Goal: Task Accomplishment & Management: Use online tool/utility

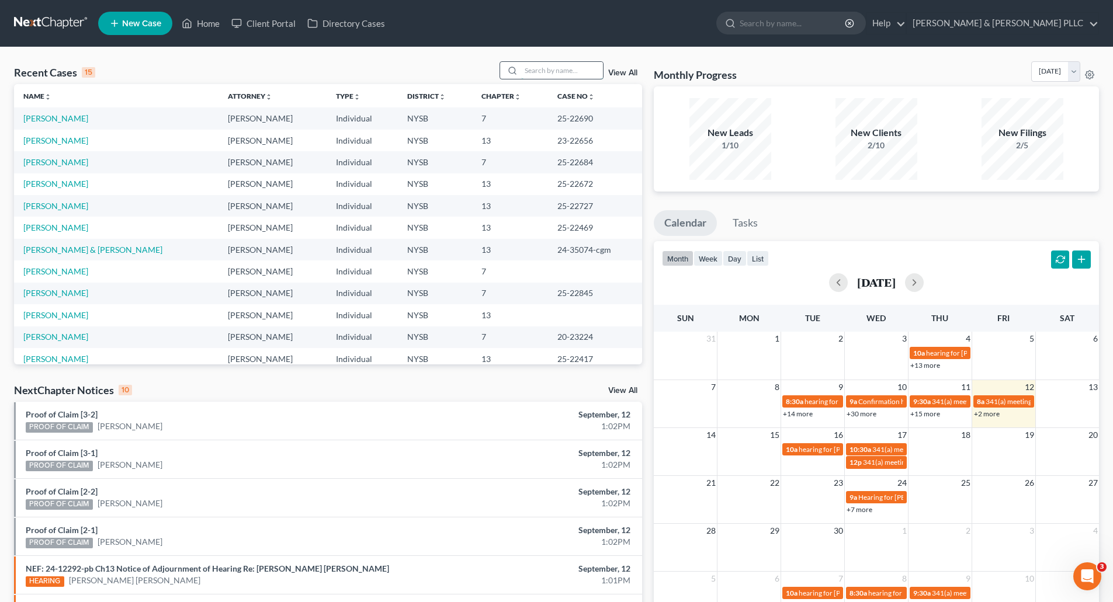
click at [536, 70] on input "search" at bounding box center [562, 70] width 82 height 17
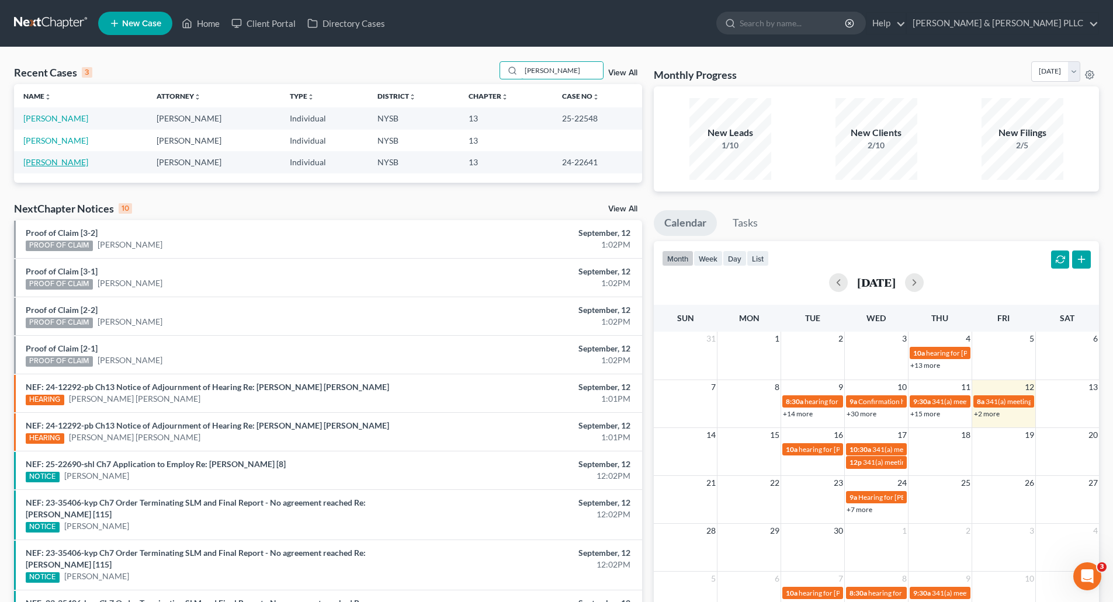
type input "[PERSON_NAME]"
click at [63, 162] on link "[PERSON_NAME]" at bounding box center [55, 162] width 65 height 10
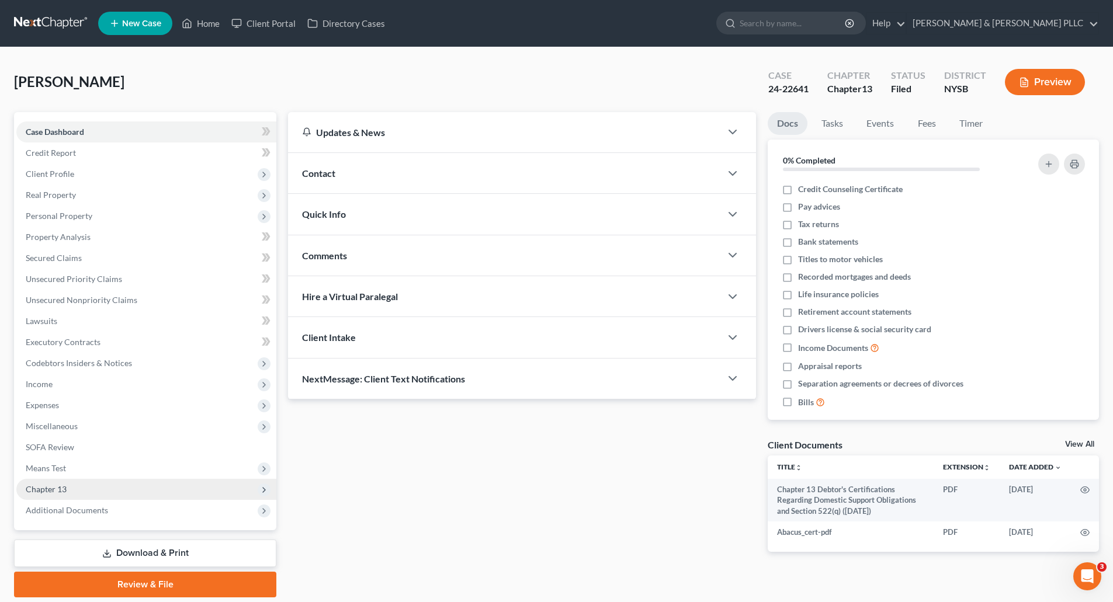
click at [53, 485] on span "Chapter 13" at bounding box center [46, 489] width 41 height 10
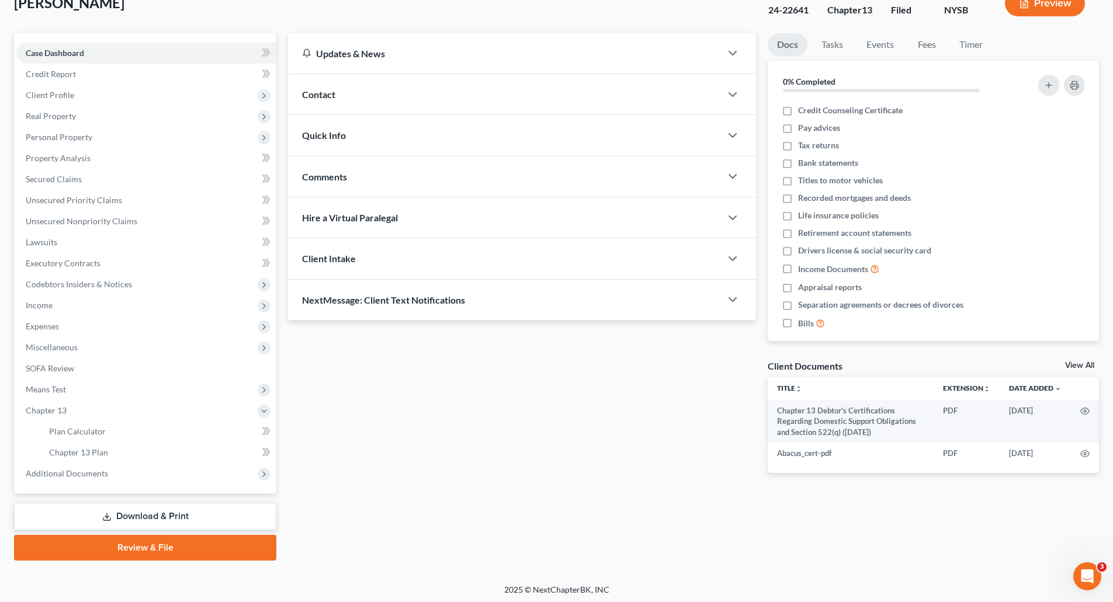
scroll to position [82, 0]
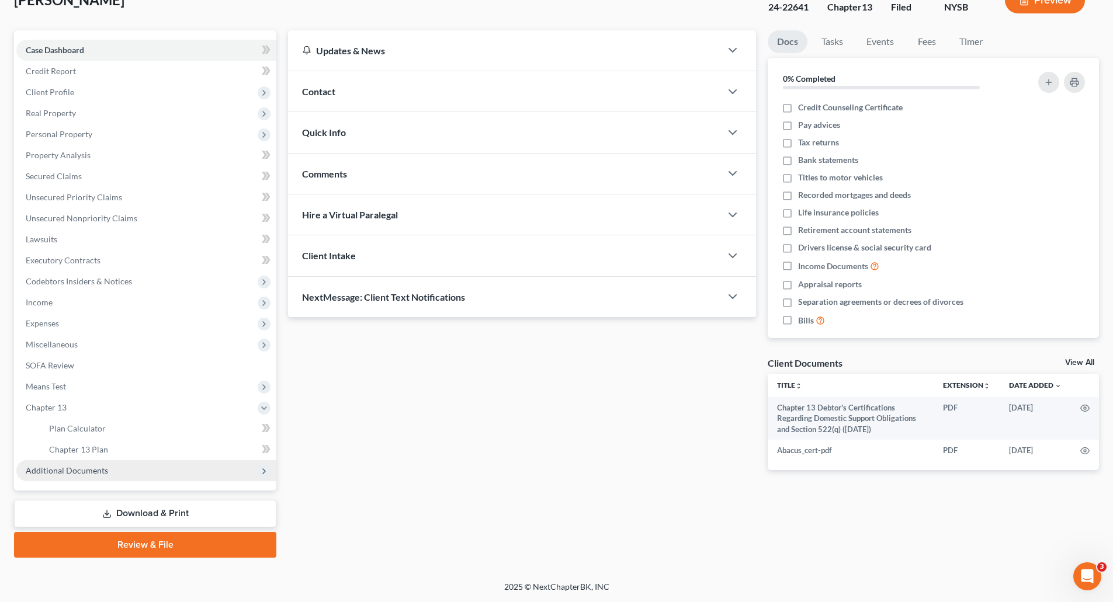
click at [93, 472] on span "Additional Documents" at bounding box center [67, 470] width 82 height 10
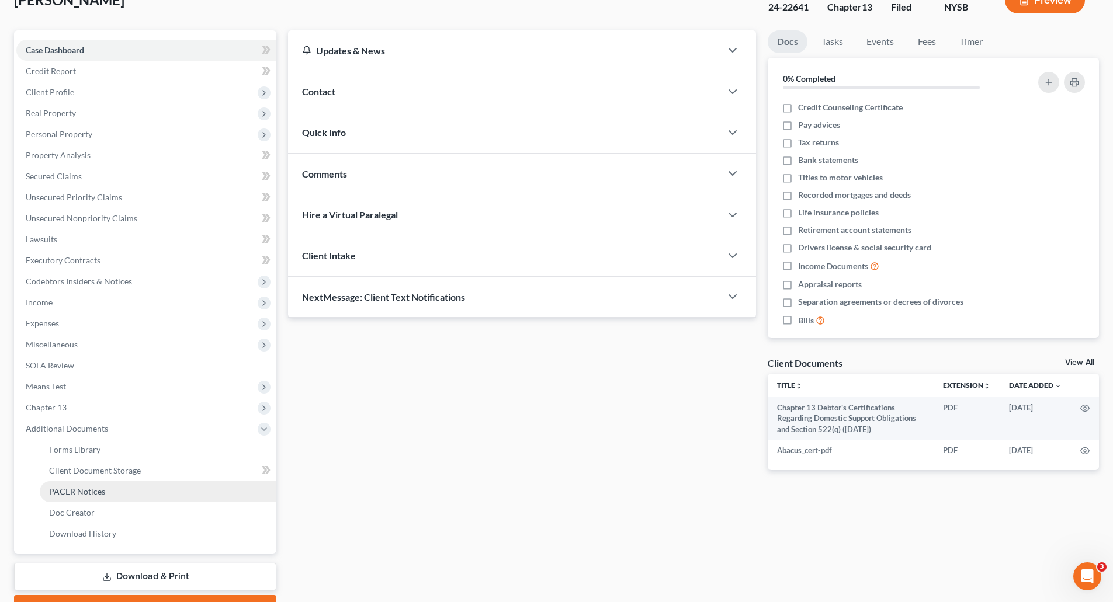
click at [94, 485] on link "PACER Notices" at bounding box center [158, 491] width 237 height 21
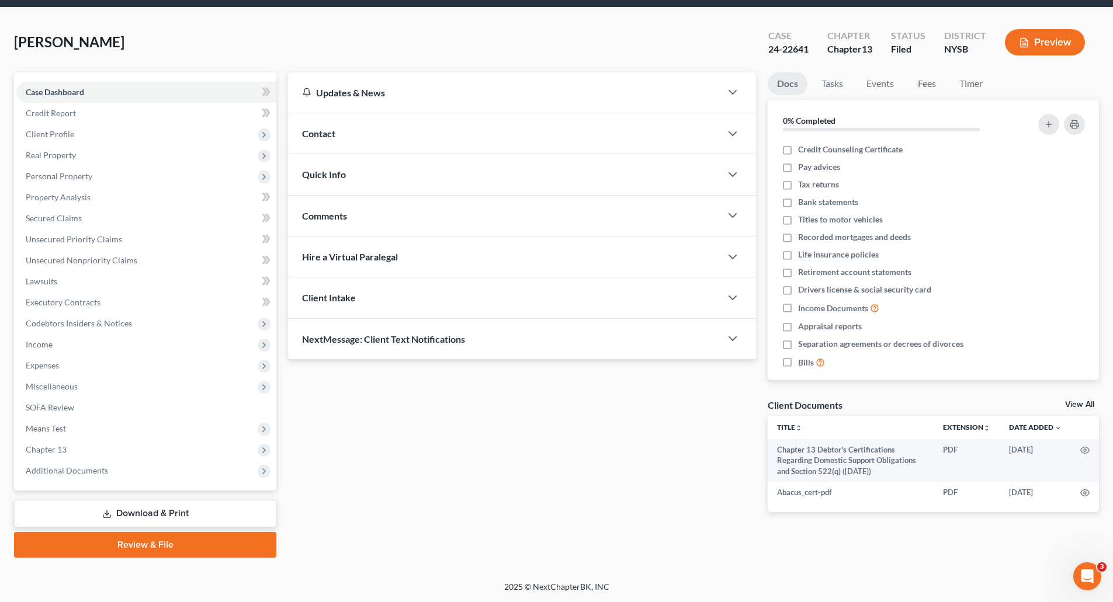
scroll to position [40, 0]
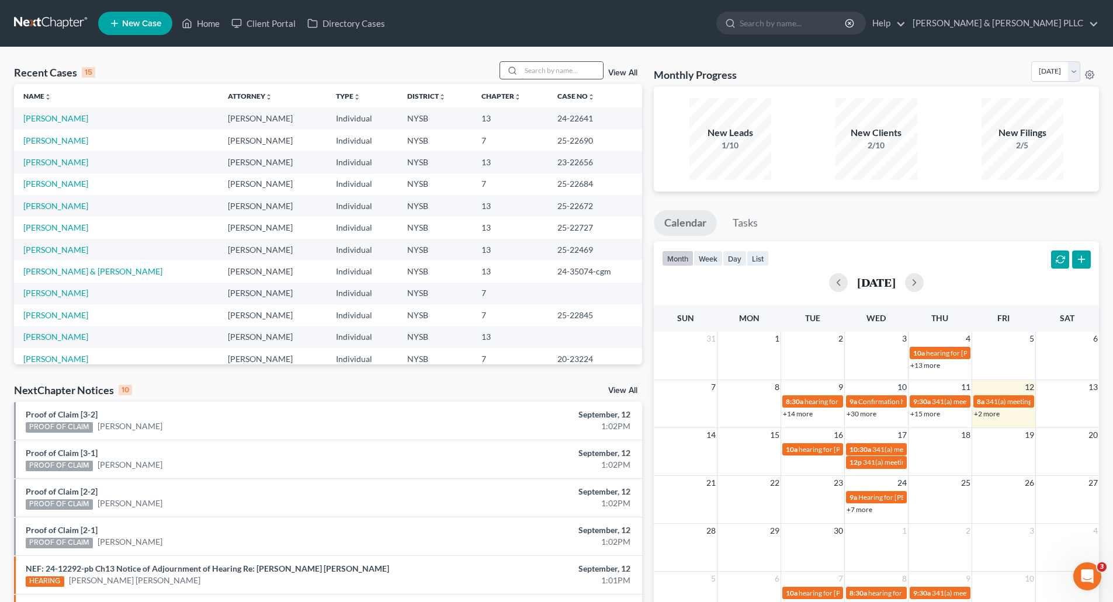
click at [530, 68] on input "search" at bounding box center [562, 70] width 82 height 17
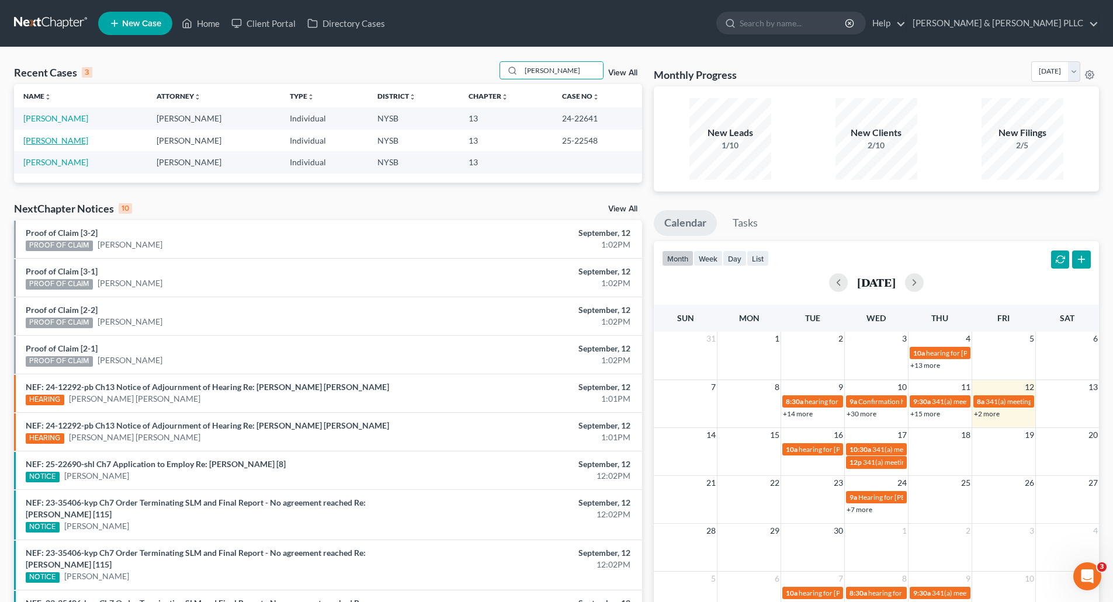
type input "[PERSON_NAME]"
click at [57, 138] on link "[PERSON_NAME]" at bounding box center [55, 140] width 65 height 10
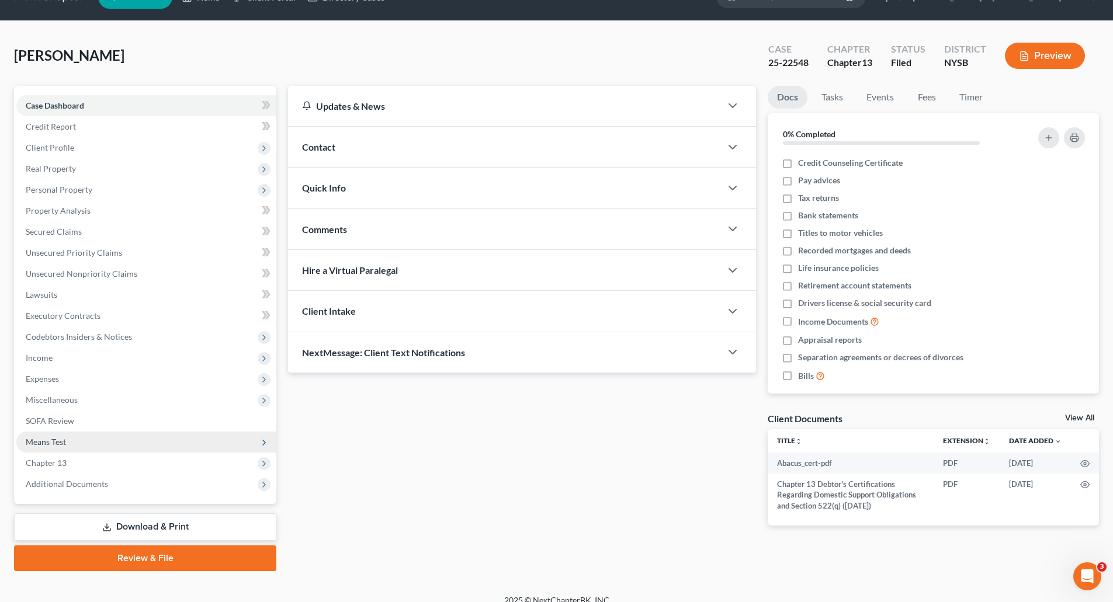
scroll to position [40, 0]
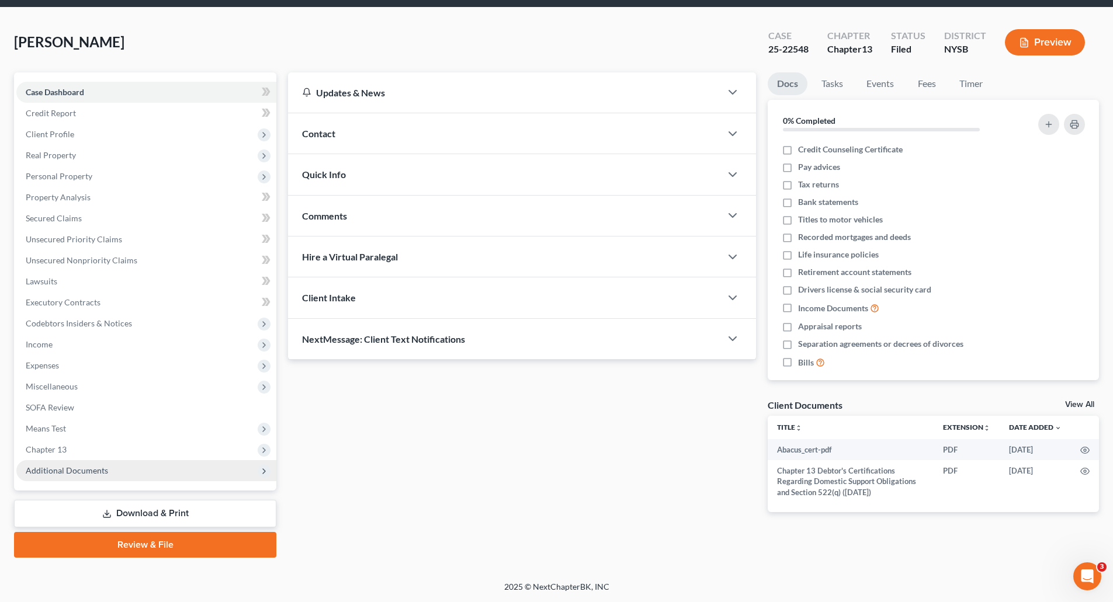
click at [93, 469] on span "Additional Documents" at bounding box center [67, 470] width 82 height 10
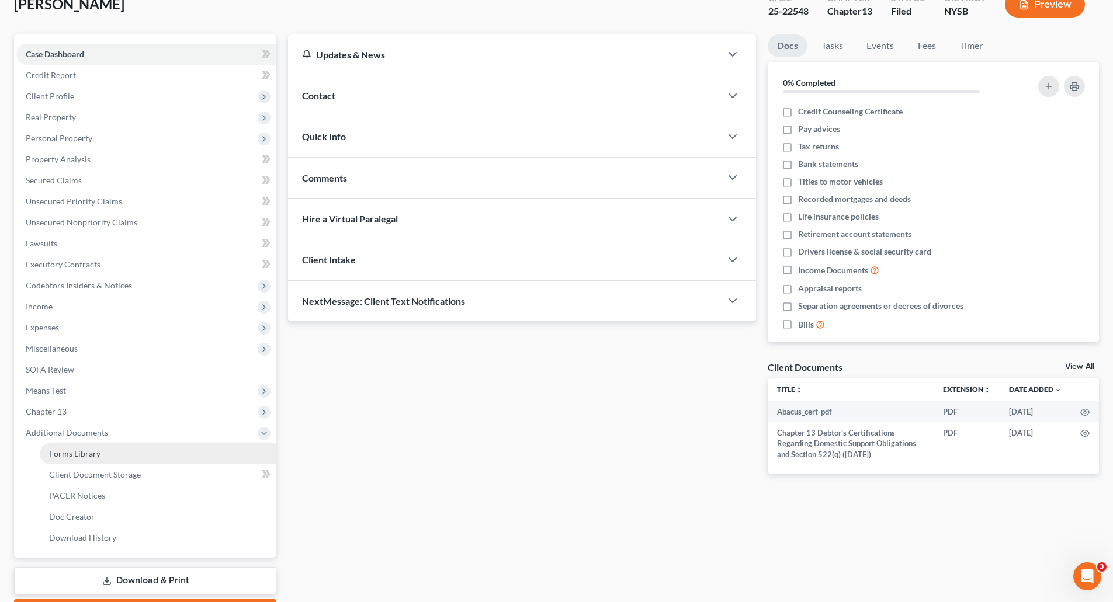
scroll to position [145, 0]
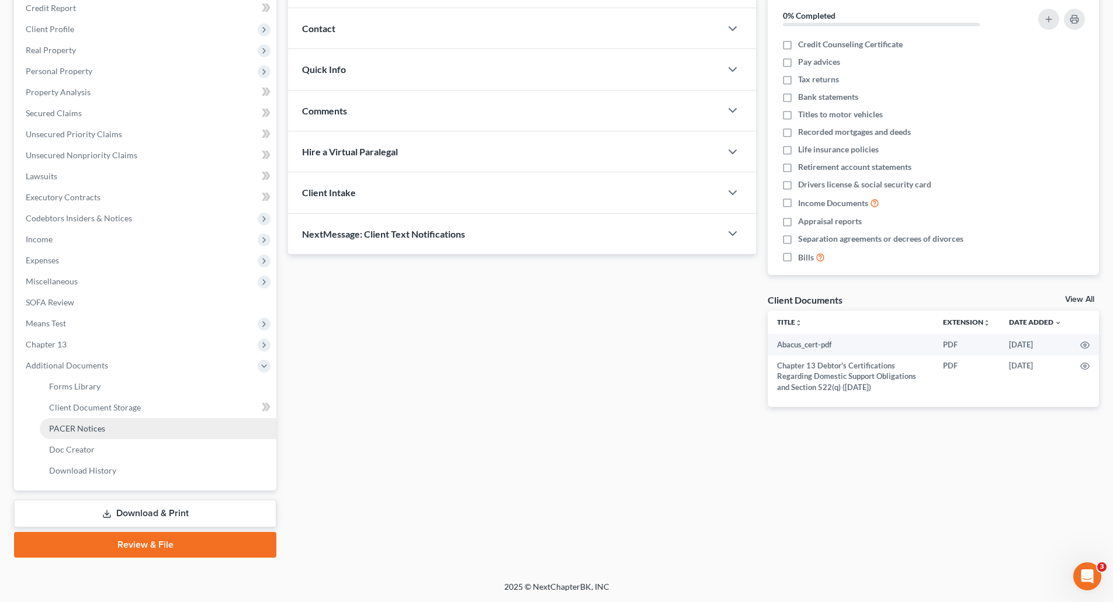
click at [82, 430] on span "PACER Notices" at bounding box center [77, 428] width 56 height 10
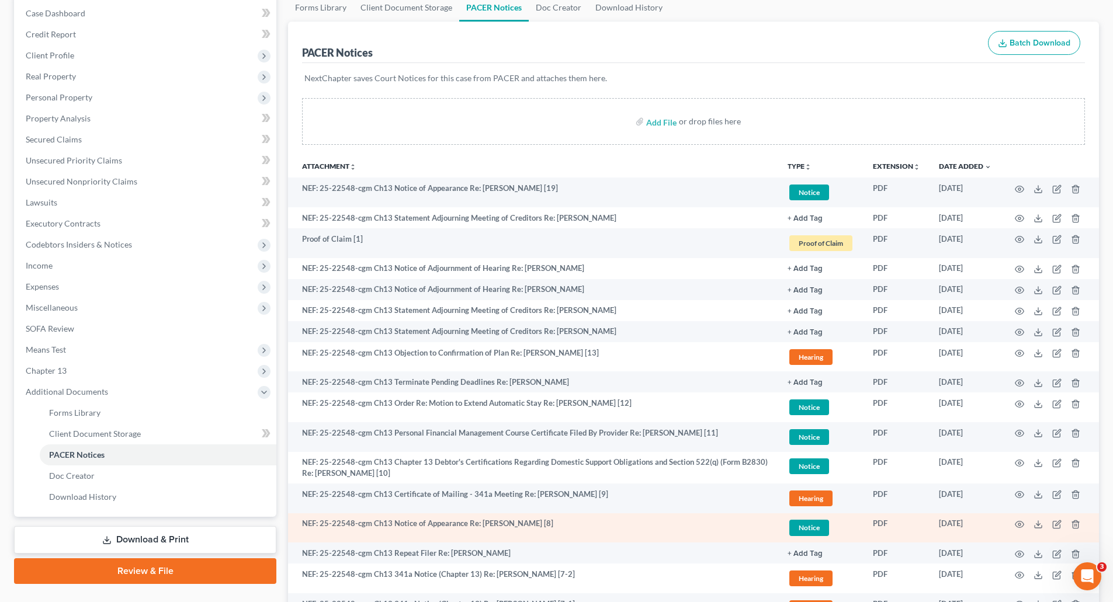
scroll to position [117, 0]
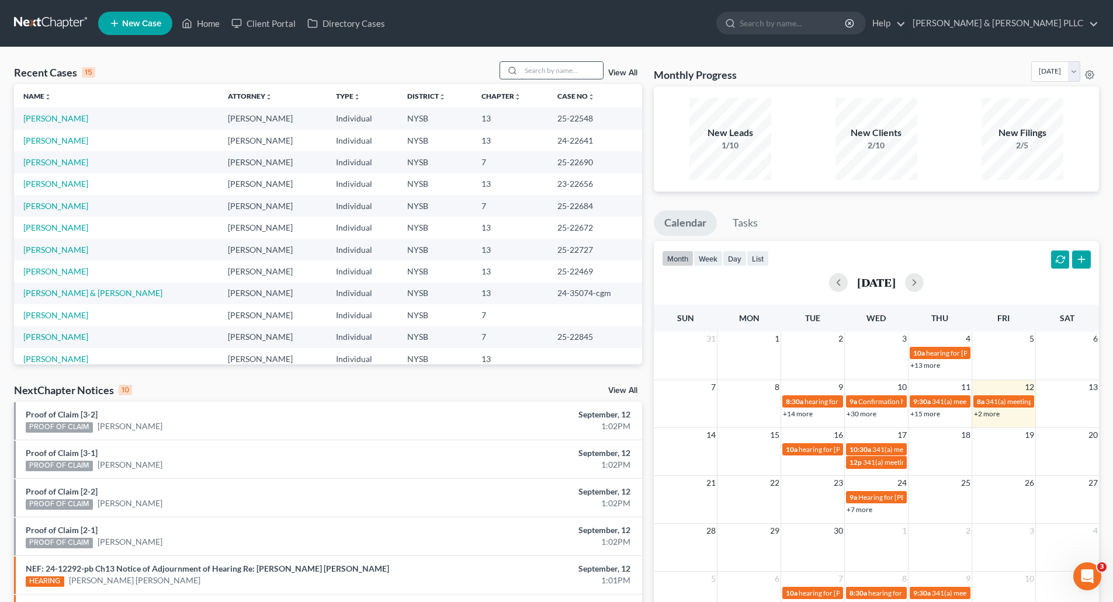
click at [560, 72] on input "search" at bounding box center [562, 70] width 82 height 17
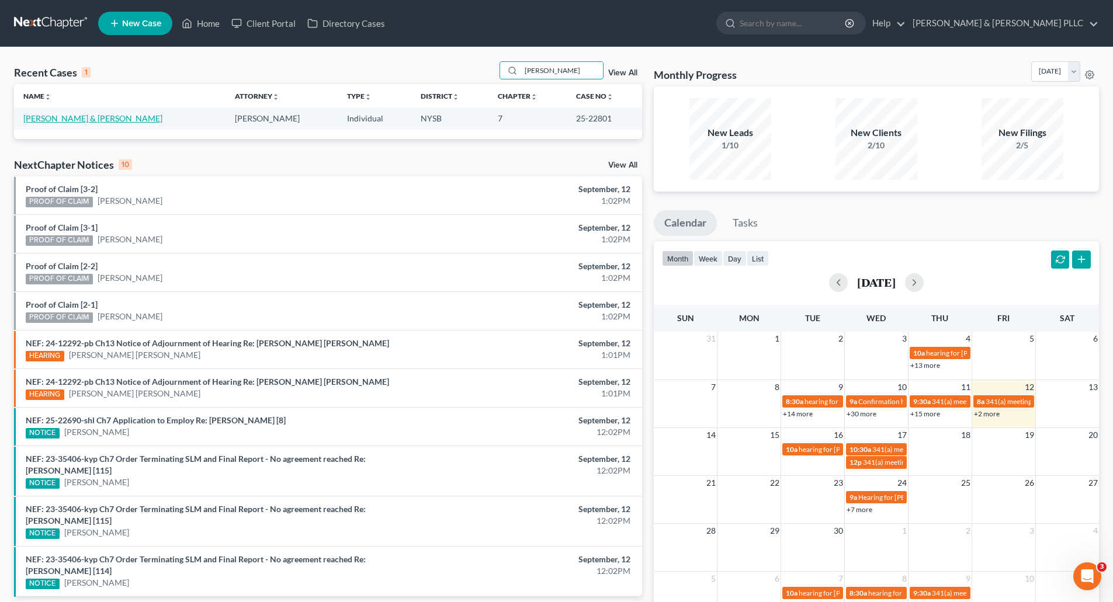
type input "[PERSON_NAME]"
click at [147, 116] on link "[PERSON_NAME] & [PERSON_NAME]" at bounding box center [92, 118] width 139 height 10
select select "6"
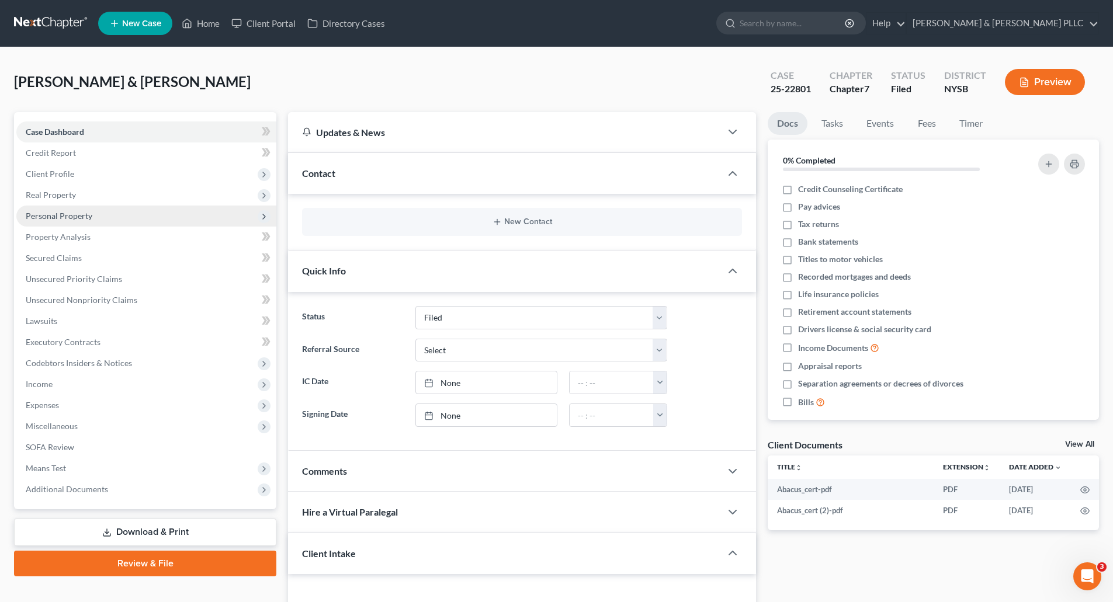
click at [77, 211] on span "Personal Property" at bounding box center [59, 216] width 67 height 10
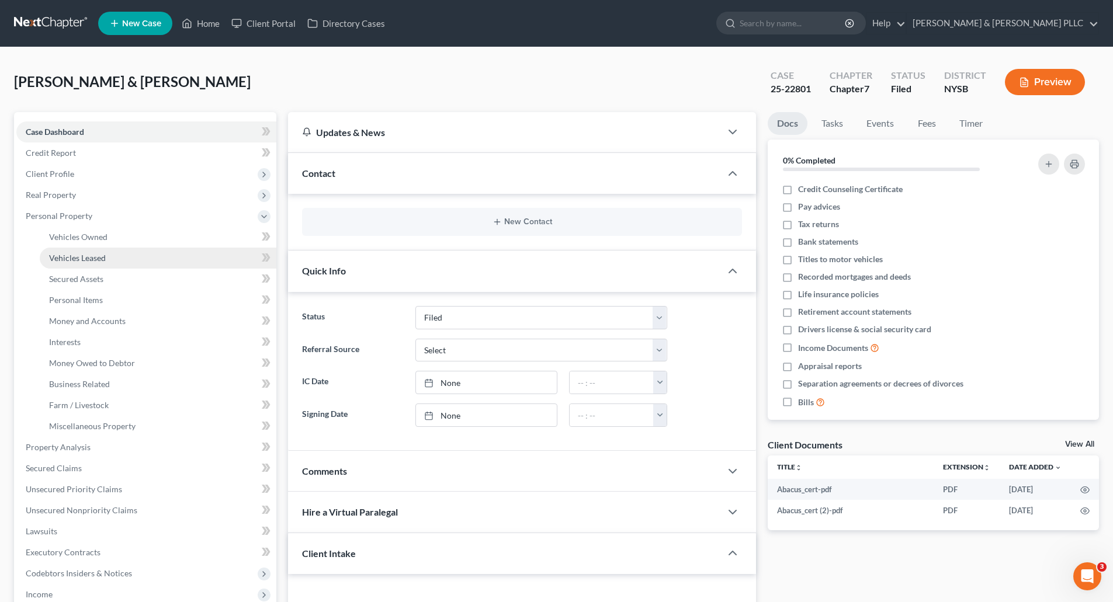
click at [96, 260] on span "Vehicles Leased" at bounding box center [77, 258] width 57 height 10
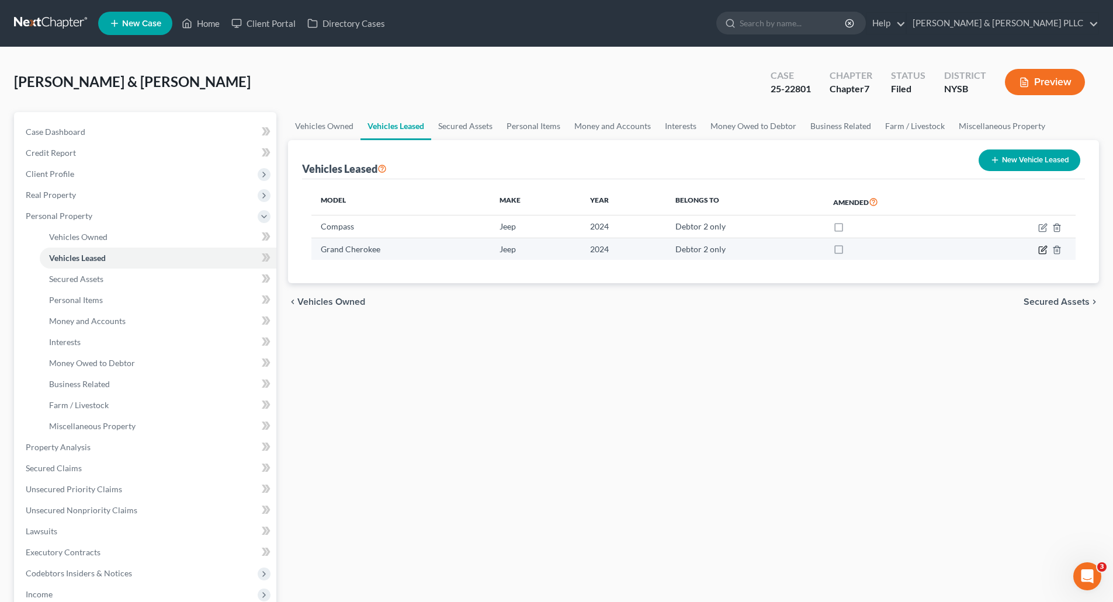
click at [1042, 248] on icon "button" at bounding box center [1042, 249] width 9 height 9
select select "0"
select select "2"
select select "1"
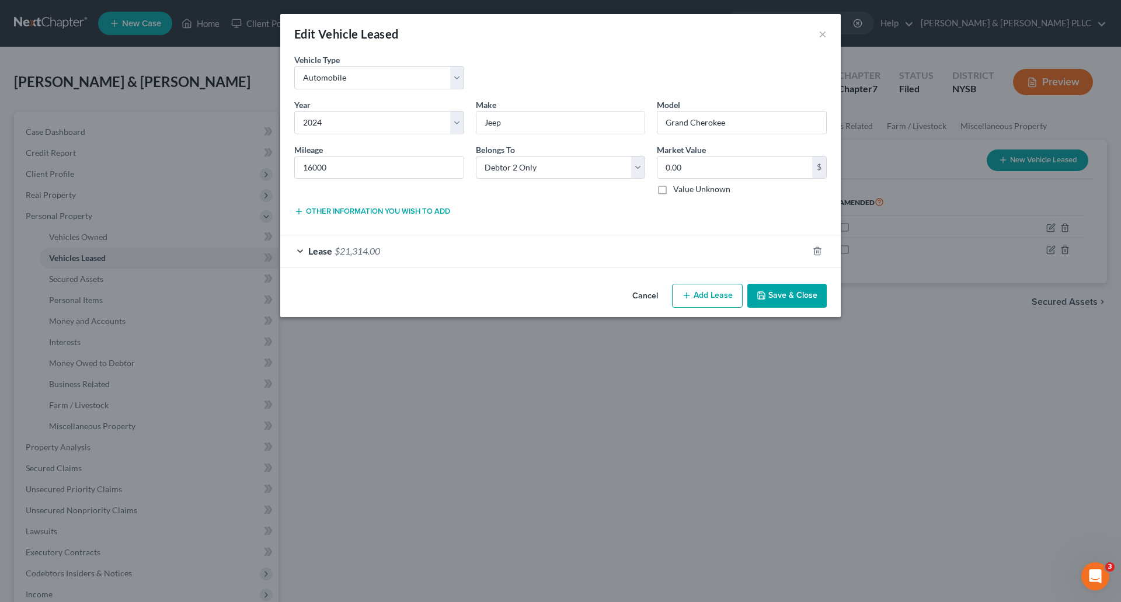
click at [443, 247] on div "Lease $21,314.00" at bounding box center [544, 250] width 528 height 31
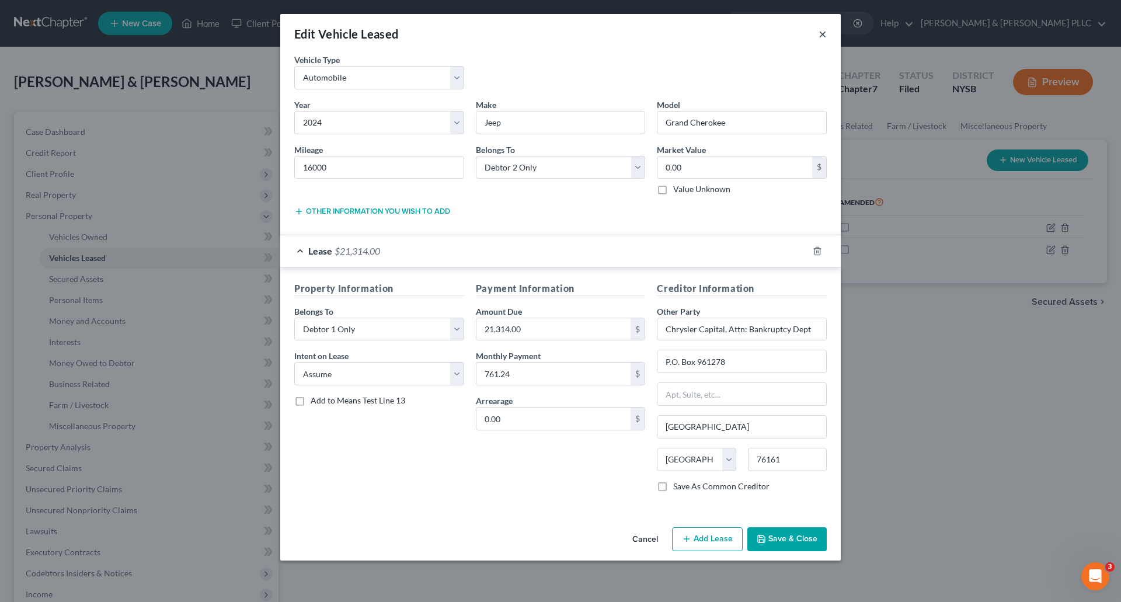
click at [820, 32] on button "×" at bounding box center [823, 34] width 8 height 14
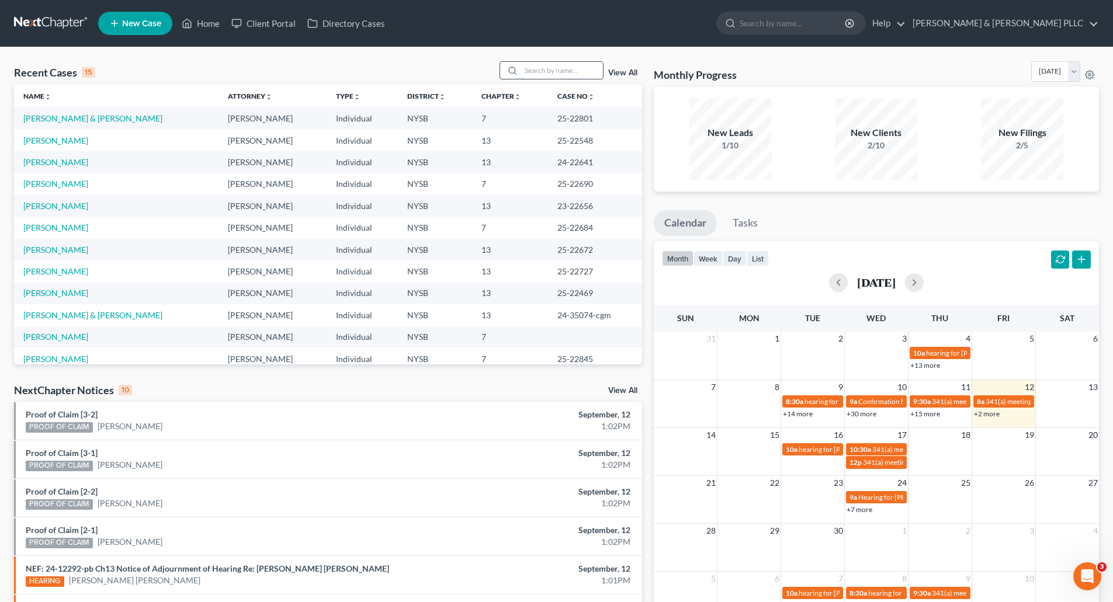
click at [531, 69] on input "search" at bounding box center [562, 70] width 82 height 17
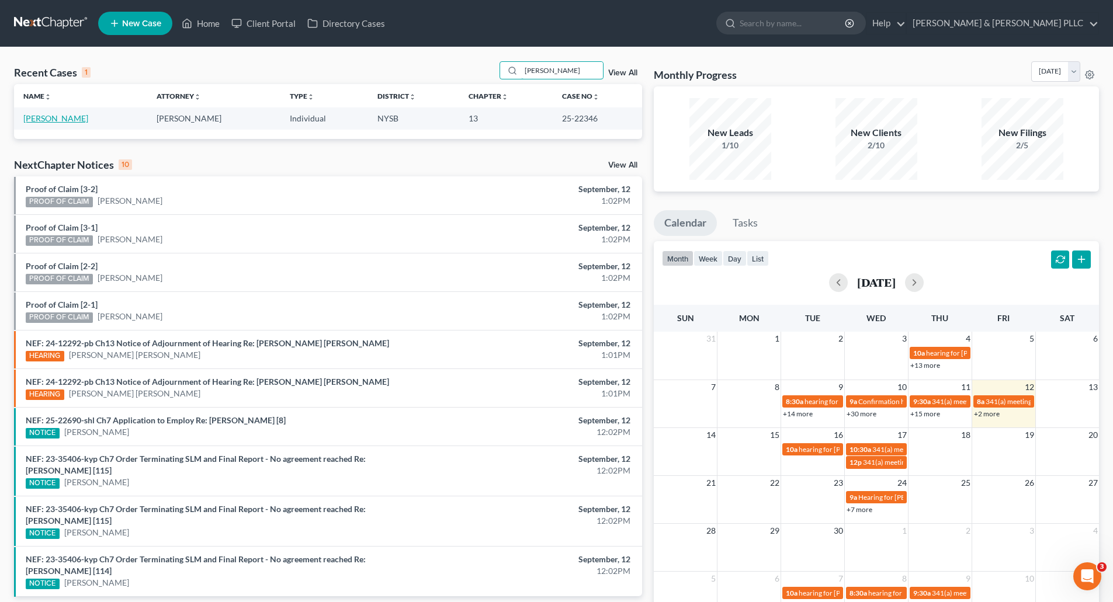
type input "watkins"
click at [55, 116] on link "Watkins, Russell" at bounding box center [55, 118] width 65 height 10
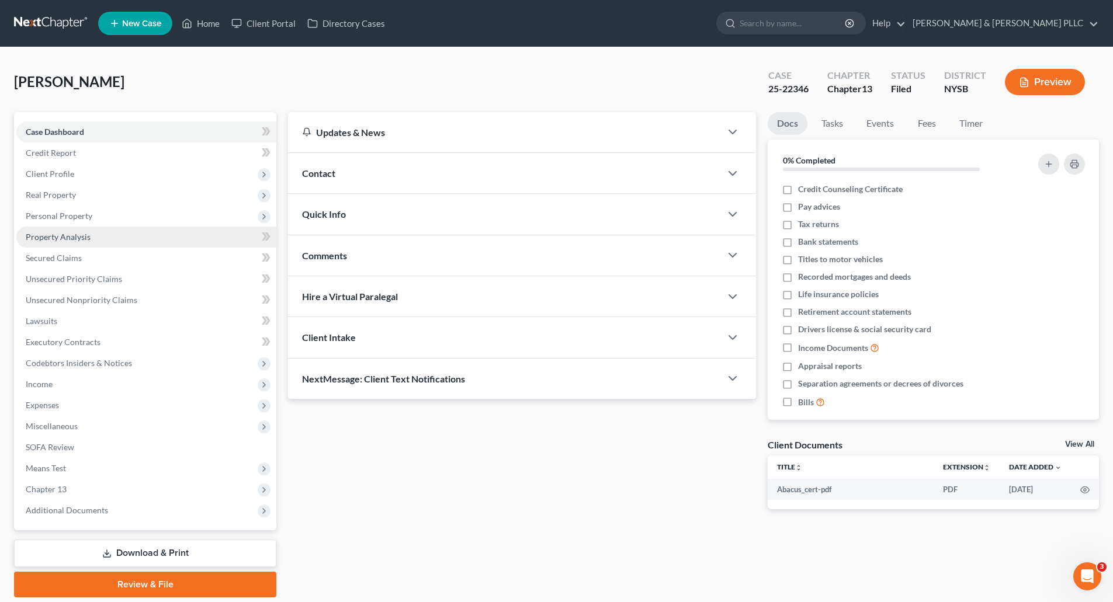
click at [79, 231] on link "Property Analysis" at bounding box center [146, 237] width 260 height 21
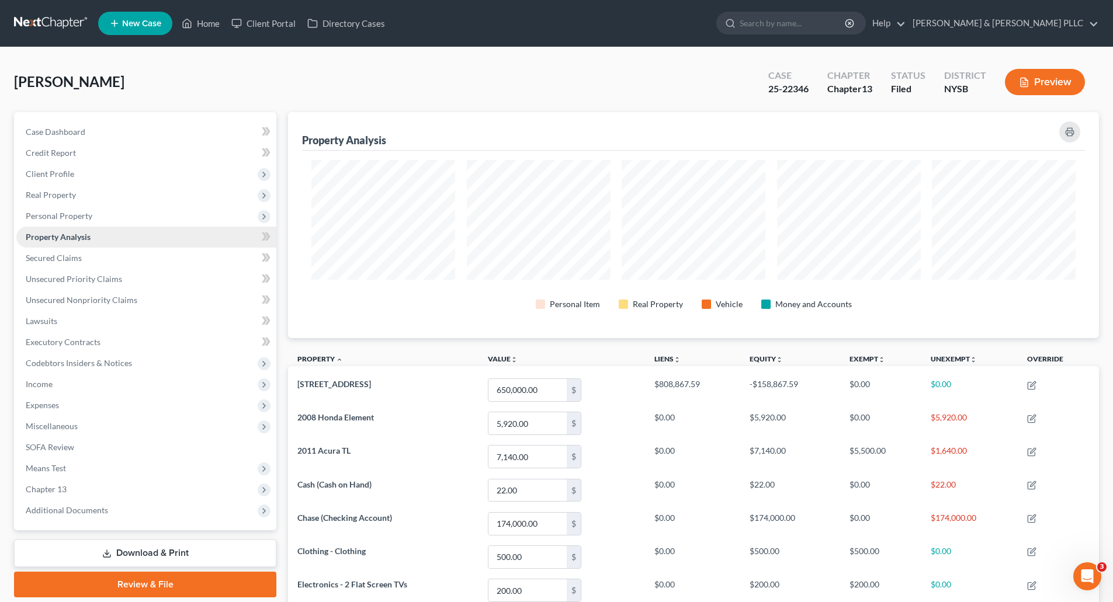
scroll to position [226, 811]
click at [75, 258] on span "Secured Claims" at bounding box center [54, 258] width 56 height 10
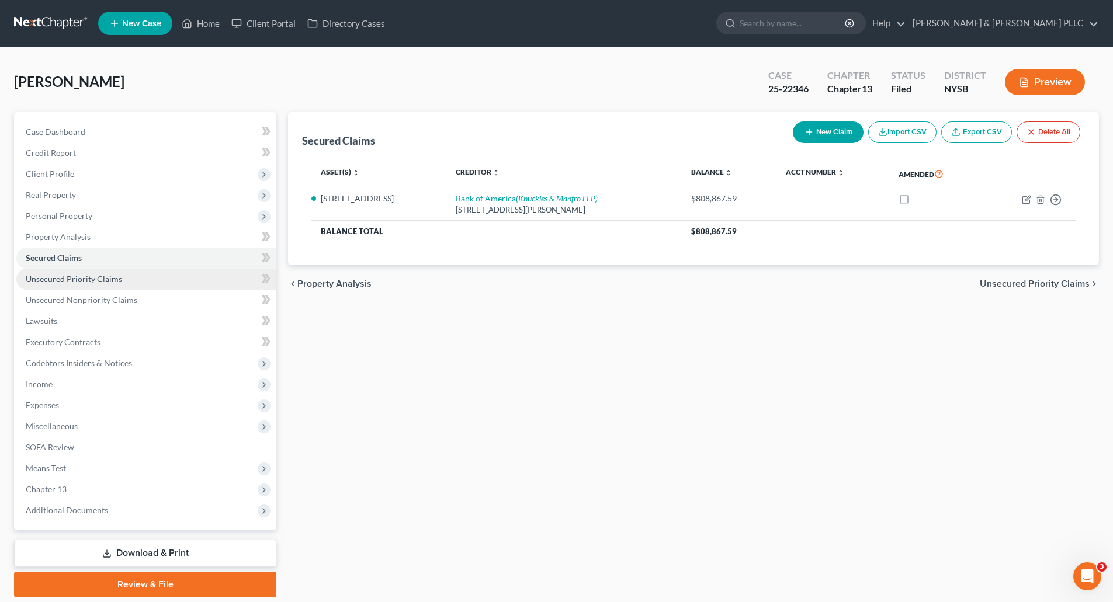
click at [86, 276] on span "Unsecured Priority Claims" at bounding box center [74, 279] width 96 height 10
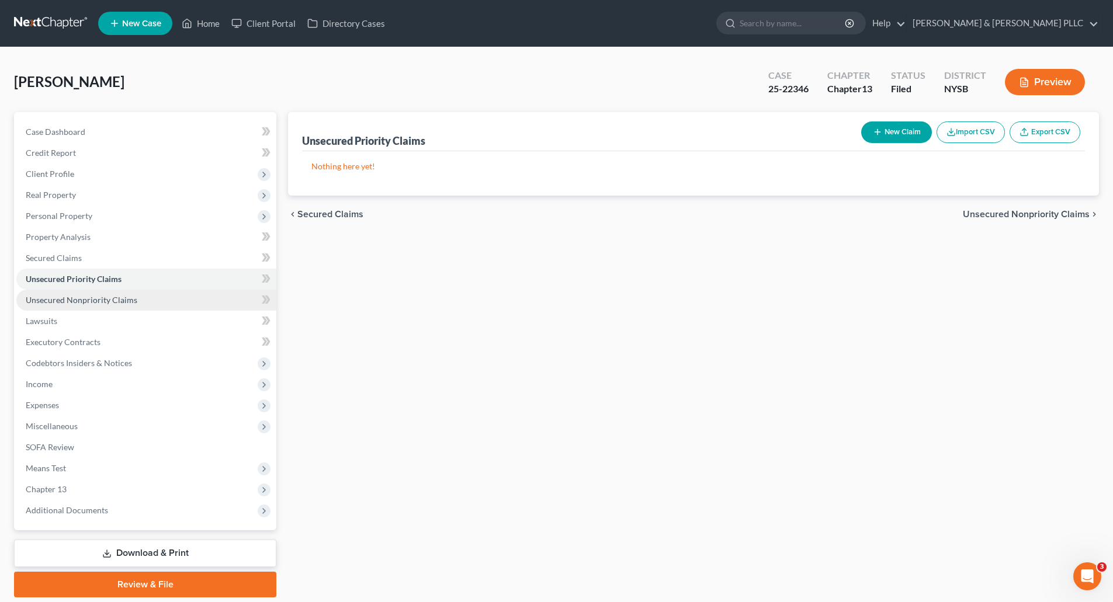
click at [96, 297] on span "Unsecured Nonpriority Claims" at bounding box center [82, 300] width 112 height 10
